Goal: Transaction & Acquisition: Register for event/course

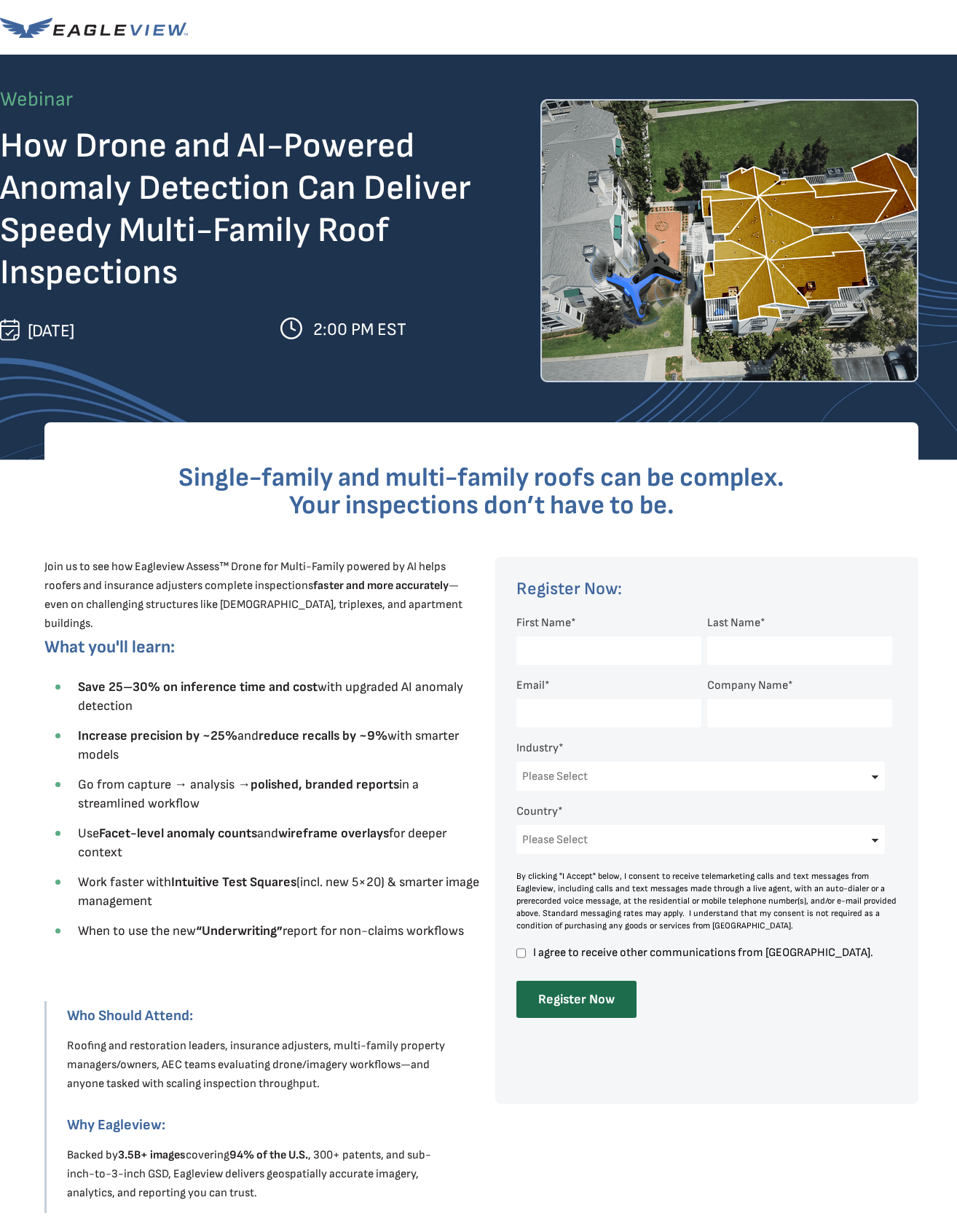
click at [611, 649] on input "First Name *" at bounding box center [609, 650] width 185 height 28
type input "[PERSON_NAME]"
click at [765, 649] on input "Last Name *" at bounding box center [799, 650] width 185 height 28
type input "[PERSON_NAME]"
click at [593, 713] on input "Email *" at bounding box center [609, 713] width 185 height 28
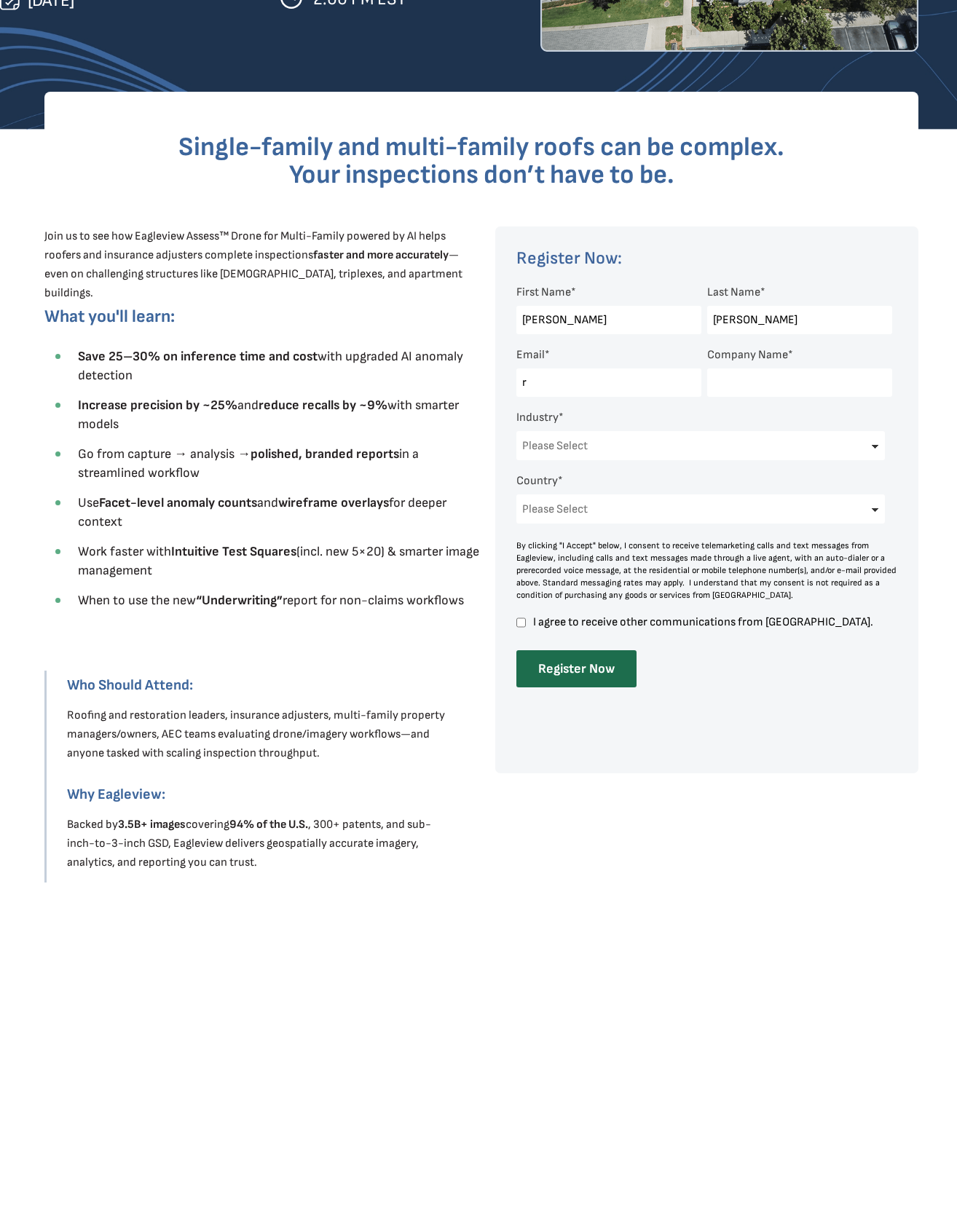
type input "[EMAIL_ADDRESS][DOMAIN_NAME]"
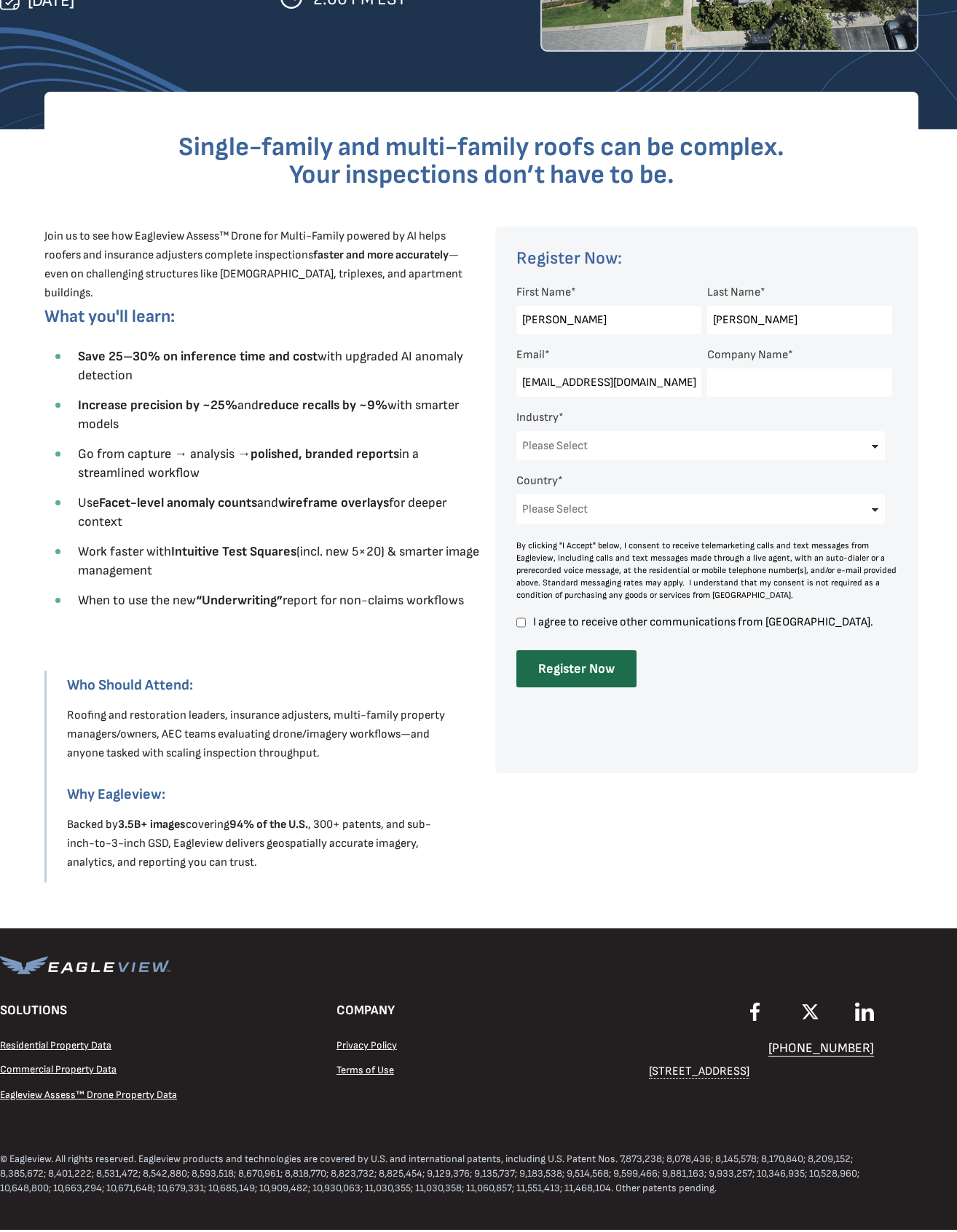
click at [780, 397] on input "Company Name *" at bounding box center [799, 383] width 185 height 28
type input "Drovers Road LLC"
click at [880, 457] on select "Please Select Architects & Engineering Construction Electric/Gas Utilities Gove…" at bounding box center [701, 445] width 369 height 29
select select "Insurance"
click at [882, 521] on select "Please Select [GEOGRAPHIC_DATA] [GEOGRAPHIC_DATA] [GEOGRAPHIC_DATA] [GEOGRAPHIC…" at bounding box center [701, 509] width 369 height 29
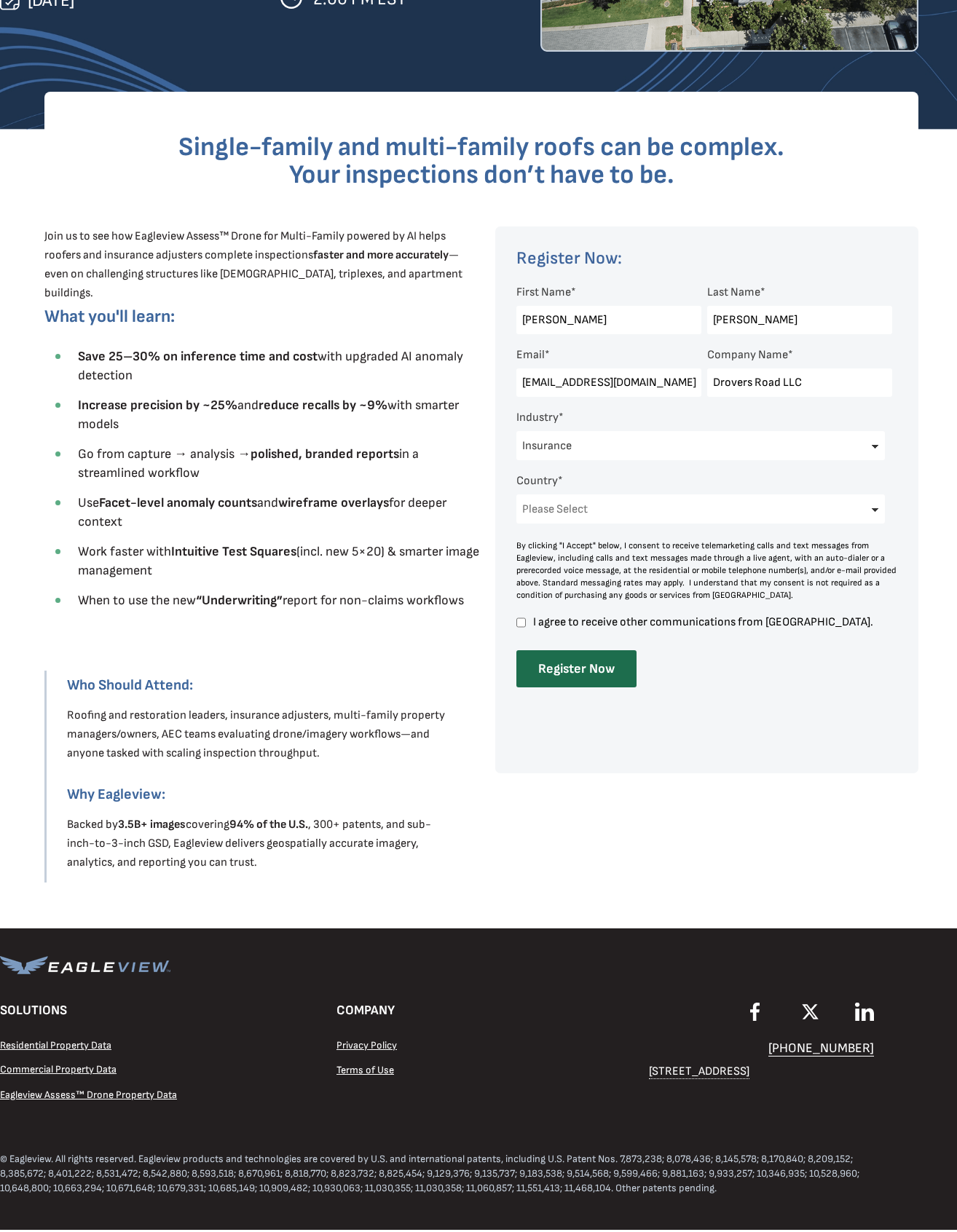
select select "[GEOGRAPHIC_DATA]"
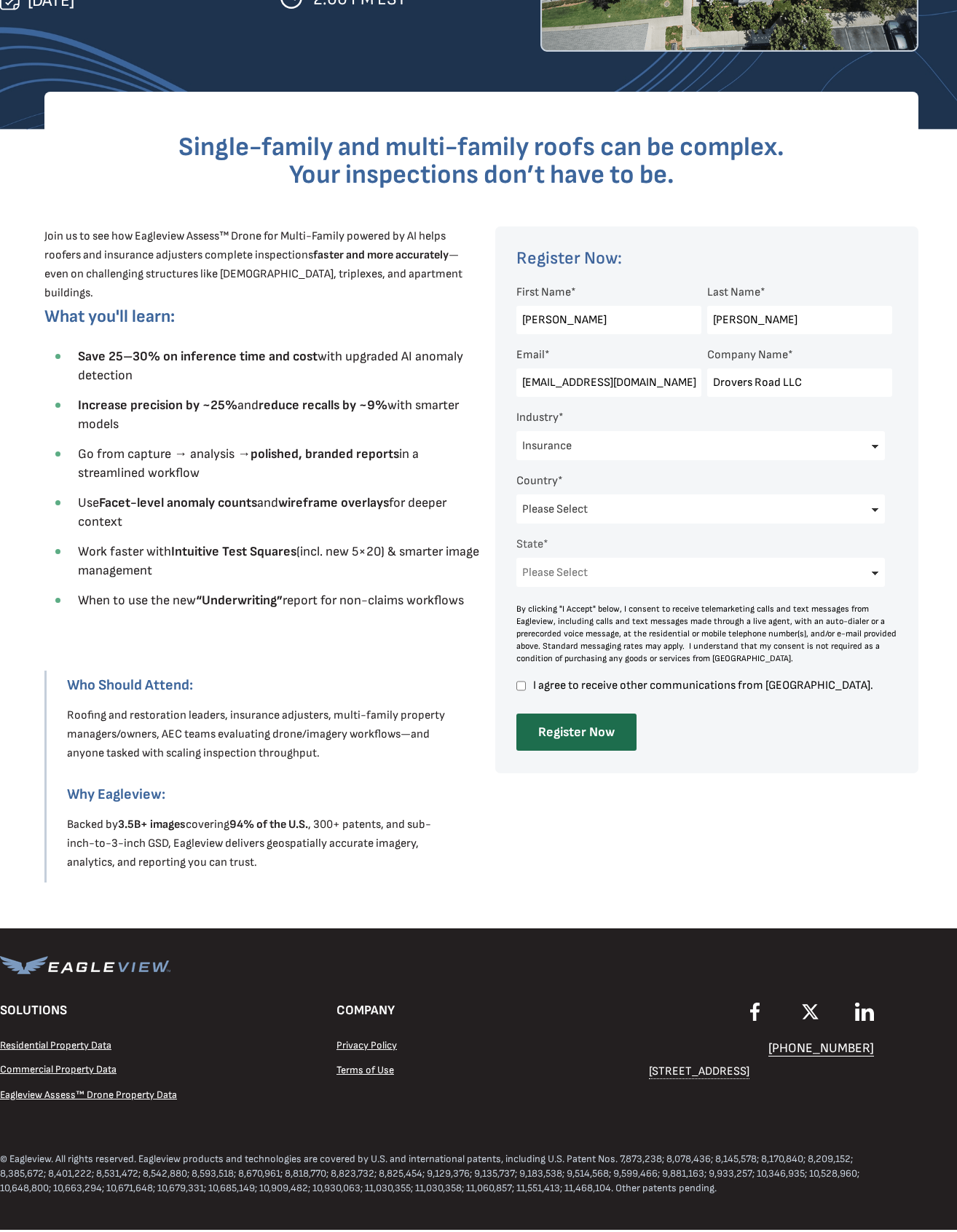
click at [881, 581] on select "Please Select [US_STATE] [US_STATE] [GEOGRAPHIC_DATA] [US_STATE] [US_STATE] [GE…" at bounding box center [701, 572] width 369 height 29
select select "[US_STATE]"
click at [523, 686] on input "I agree to receive other communications from [GEOGRAPHIC_DATA]." at bounding box center [521, 686] width 10 height 13
checkbox input "true"
click at [577, 733] on input "Register Now" at bounding box center [577, 732] width 121 height 37
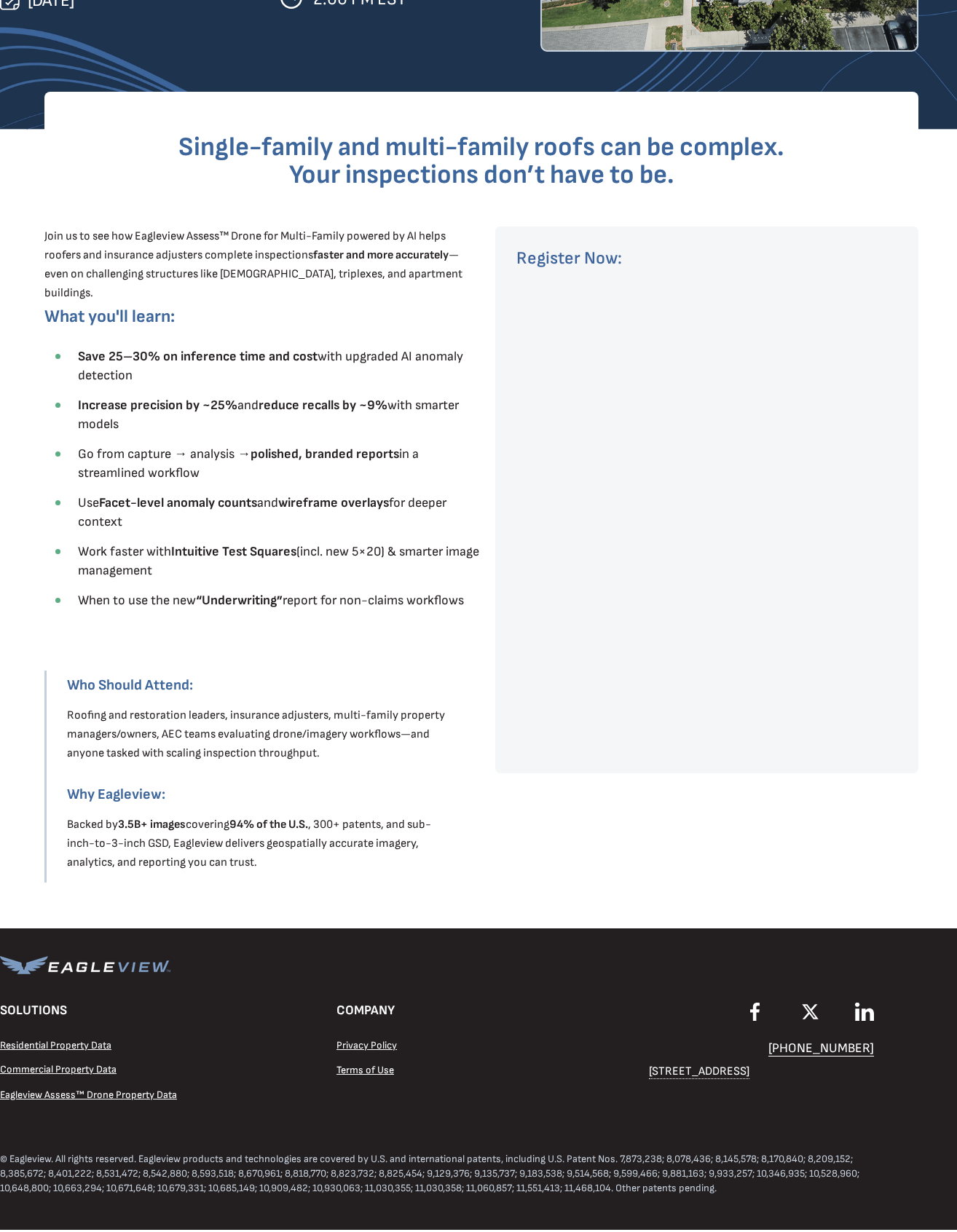
scroll to position [0, 0]
